Goal: Communication & Community: Connect with others

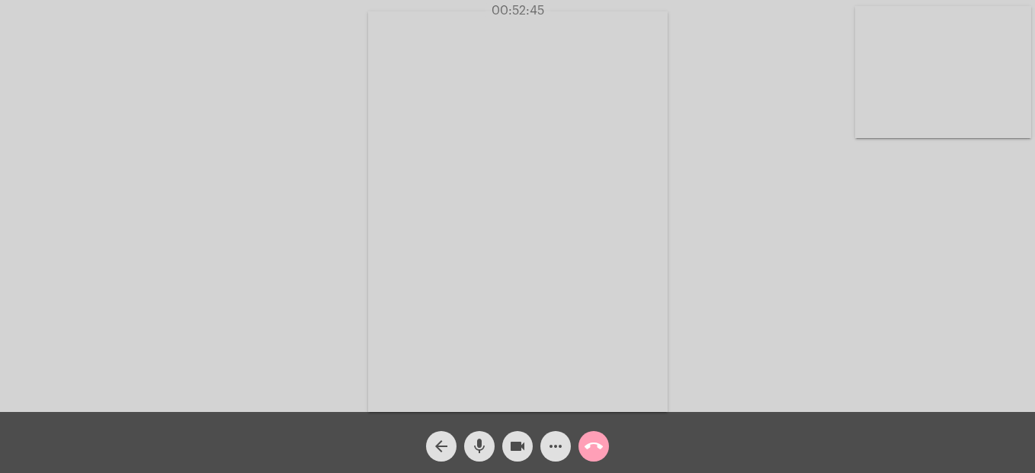
click at [593, 447] on mat-icon "call_end" at bounding box center [594, 446] width 18 height 18
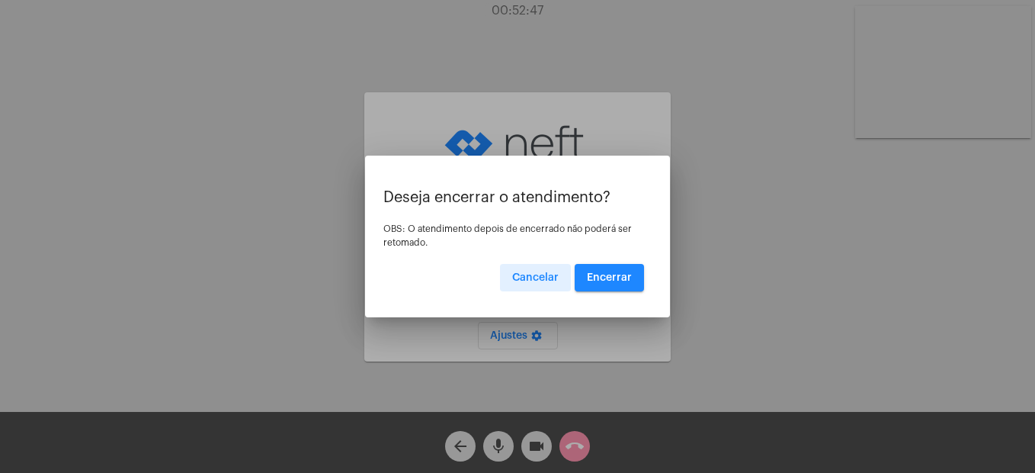
click at [605, 277] on span "Encerrar" at bounding box center [609, 277] width 45 height 11
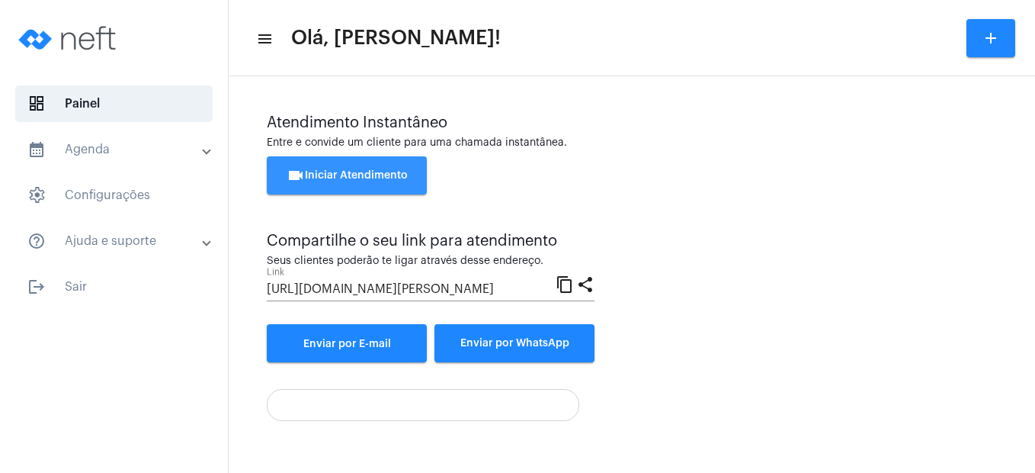
click at [366, 182] on button "videocam Iniciar Atendimento" at bounding box center [347, 175] width 160 height 38
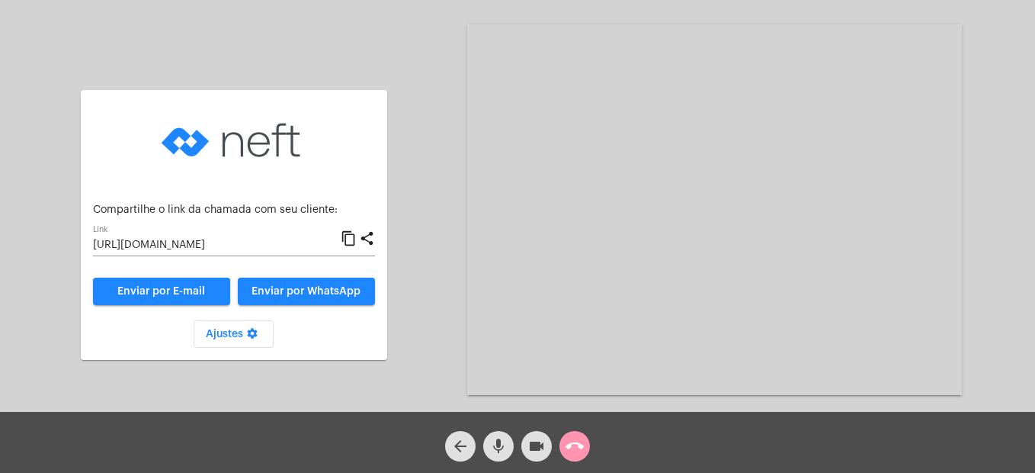
click at [306, 293] on span "Enviar por WhatsApp" at bounding box center [306, 291] width 109 height 11
